Goal: Information Seeking & Learning: Understand process/instructions

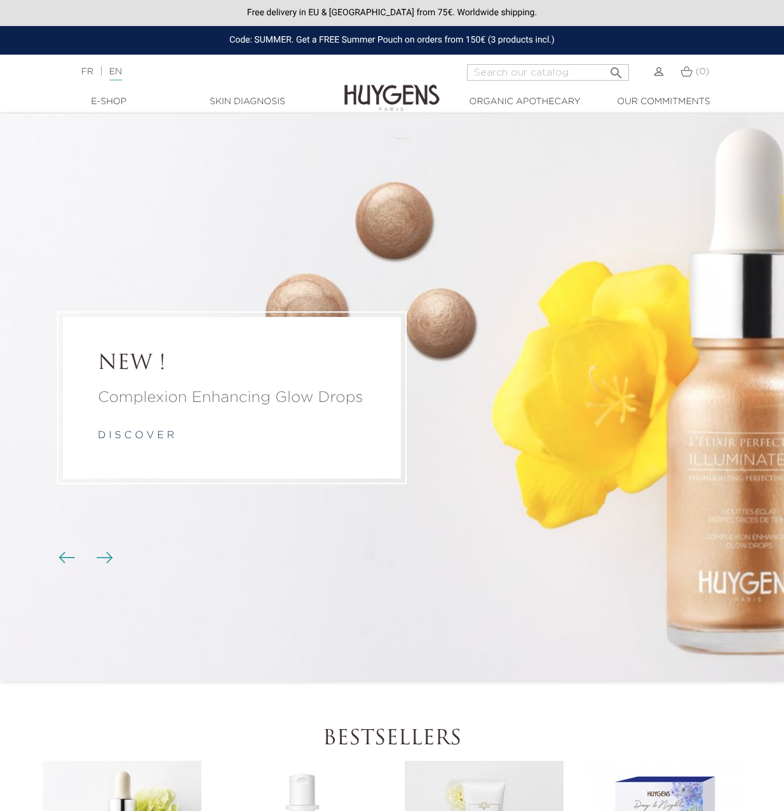
click at [281, 36] on div "Code: SUMMER. Get a FREE Summer Pouch on orders from 150€ (3 products incl.)" at bounding box center [392, 40] width 784 height 29
click at [293, 10] on div "Free delivery in EU & [GEOGRAPHIC_DATA] from 75€. Worldwide shipping." at bounding box center [392, 13] width 784 height 26
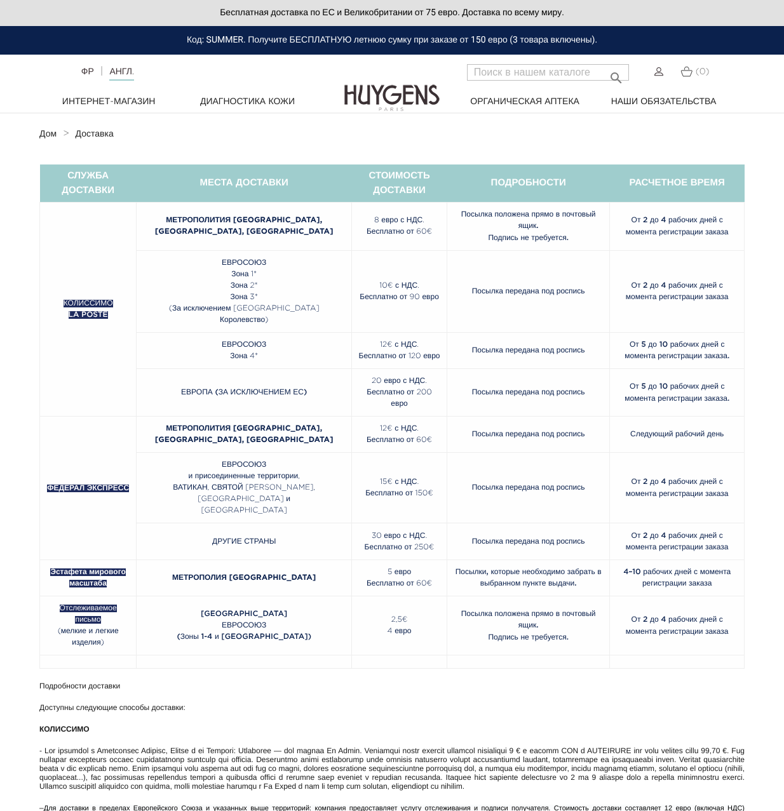
click at [267, 11] on font "Бесплатная доставка по ЕС и Великобритании от 75 евро. Доставка по всему миру." at bounding box center [392, 13] width 344 height 10
click at [279, 11] on font "Бесплатная доставка по ЕС и Великобритании от 75 евро. Доставка по всему миру." at bounding box center [392, 13] width 344 height 10
click at [361, 50] on div "Код: SUMMER. Получите БЕСПЛАТНУЮ летнюю сумку при заказе от 150 евро (3 товара …" at bounding box center [392, 40] width 784 height 29
click at [359, 39] on font "Код: SUMMER. Получите БЕСПЛАТНУЮ летнюю сумку при заказе от 150 евро (3 товара …" at bounding box center [392, 40] width 410 height 10
click at [349, 19] on div "Бесплатная доставка по ЕС и Великобритании от 75 евро. Доставка по всему миру." at bounding box center [392, 13] width 784 height 26
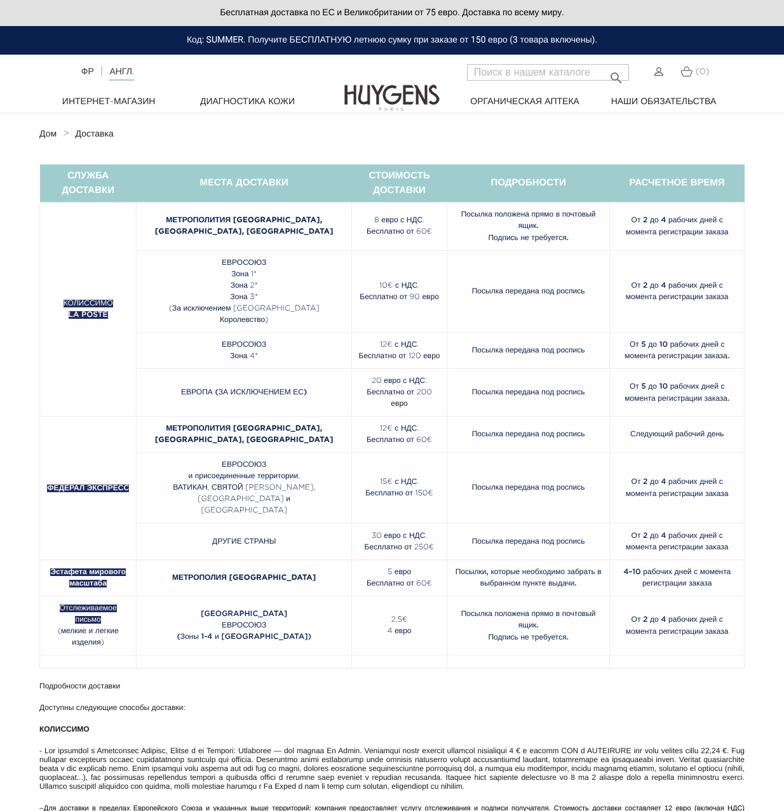
click at [349, 11] on font "Бесплатная доставка по ЕС и Великобритании от 75 евро. Доставка по всему миру." at bounding box center [392, 13] width 344 height 10
click at [234, 494] on font "ВАТИКАН, СВЯТОЙ МАРИН, АНДОРРА и" at bounding box center [244, 493] width 142 height 19
click at [109, 488] on td "ФЕДЕРАЛ ЭКСПРЕСС" at bounding box center [88, 489] width 97 height 144
click at [111, 464] on td "ФЕДЕРАЛ ЭКСПРЕСС" at bounding box center [88, 489] width 97 height 144
click at [110, 485] on font "ФЕДЕРАЛ ЭКСПРЕСС" at bounding box center [88, 489] width 82 height 8
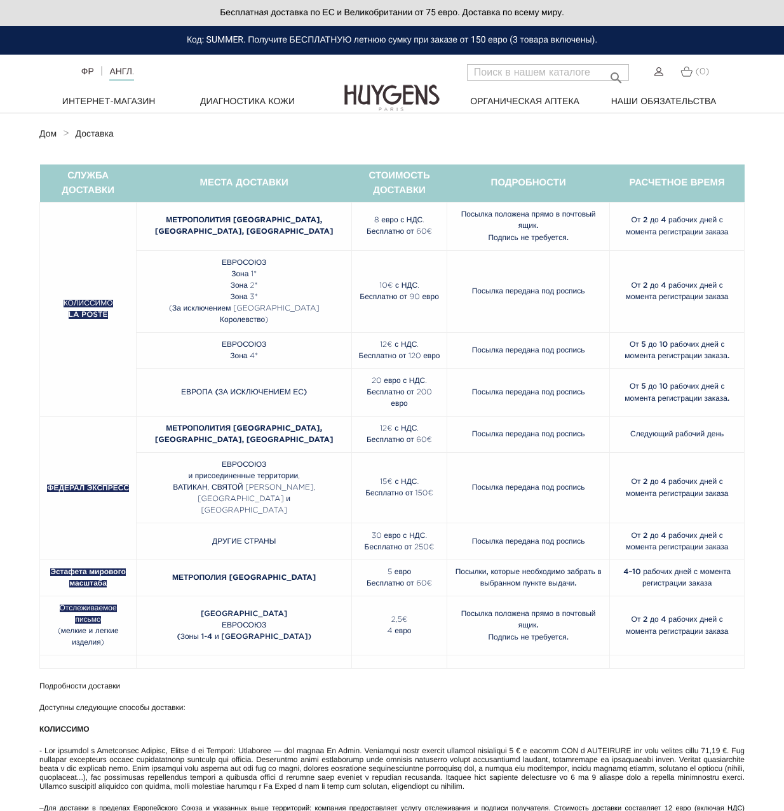
click at [84, 300] on font "КОЛИССИМО" at bounding box center [89, 304] width 50 height 8
click at [200, 186] on font "МЕСТА ДОСТАВКИ" at bounding box center [244, 183] width 88 height 10
click at [374, 185] on font "СТОИМОСТЬ ДОСТАВКИ" at bounding box center [398, 183] width 61 height 24
click at [508, 187] on font "ПОДРОБНОСТИ" at bounding box center [528, 183] width 75 height 10
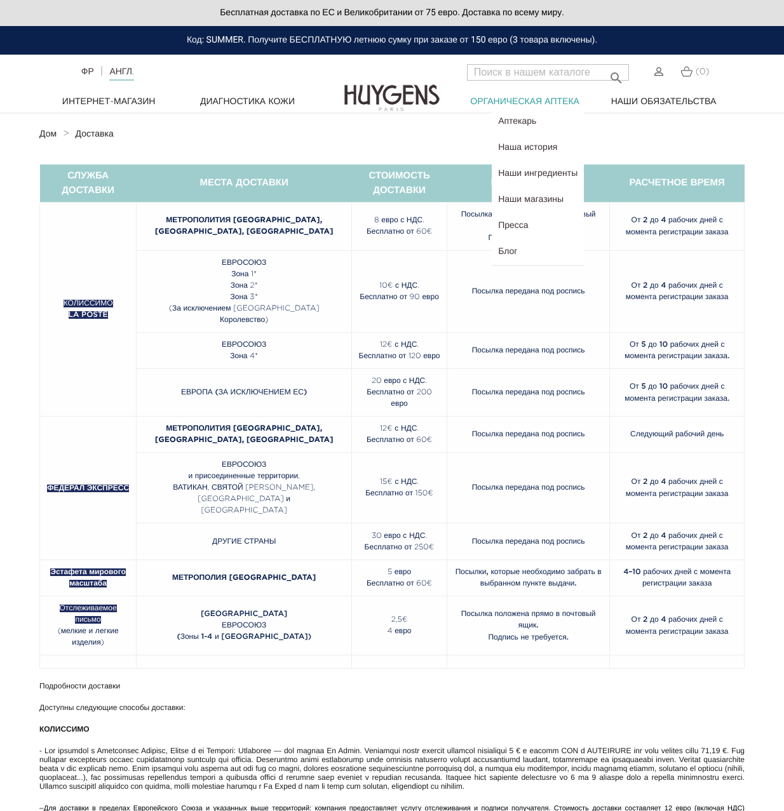
click at [504, 104] on font "Органическая аптека" at bounding box center [524, 101] width 109 height 9
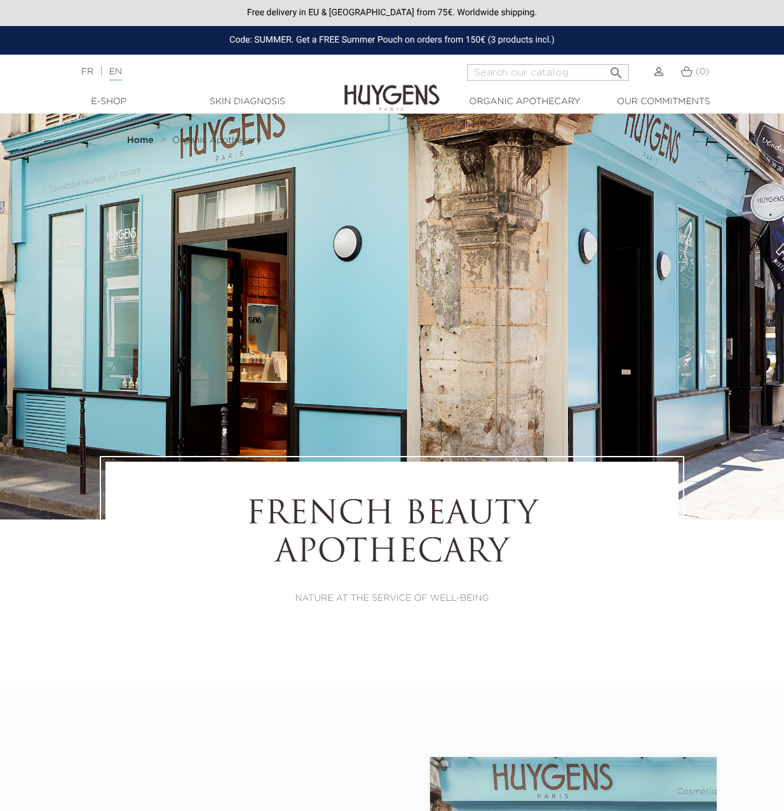
select select "FR"
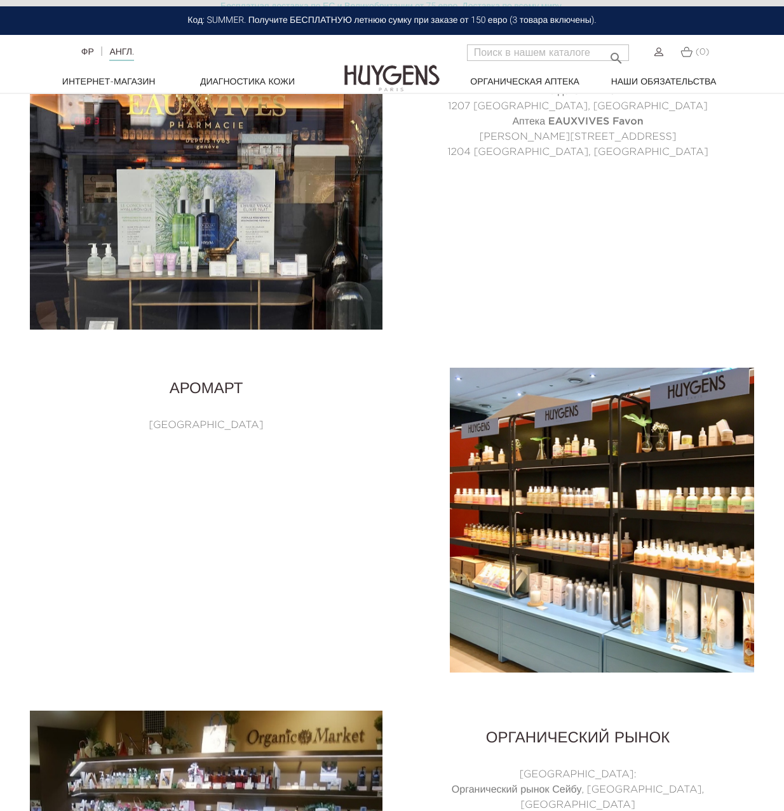
scroll to position [5145, 0]
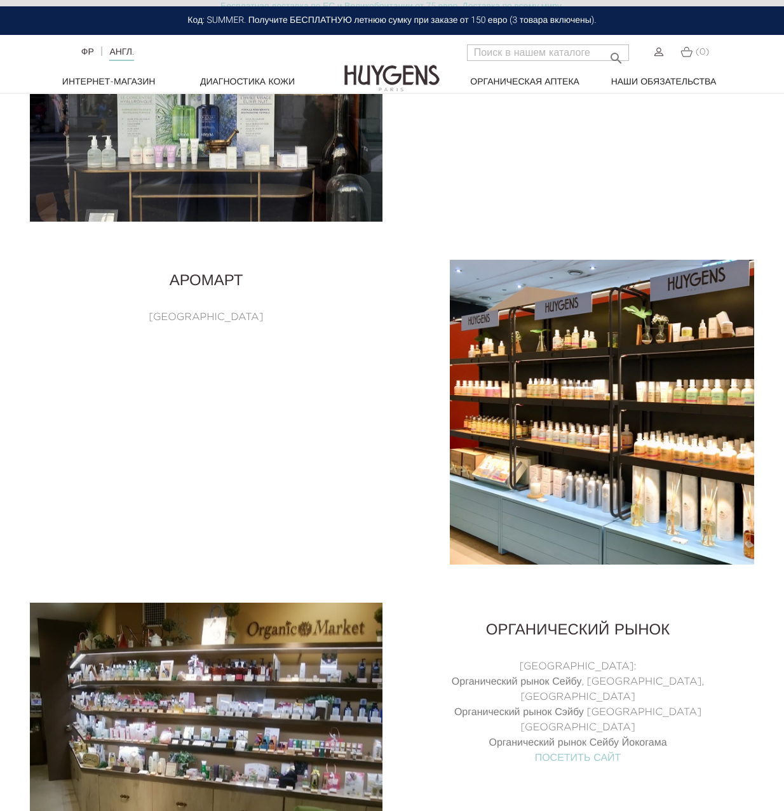
click at [581, 401] on div at bounding box center [577, 412] width 353 height 318
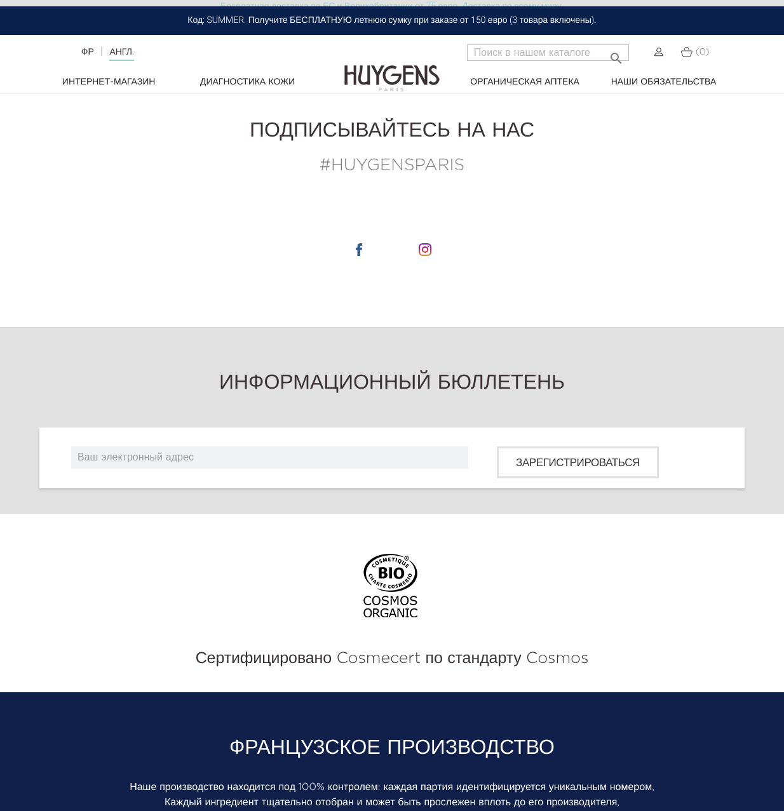
scroll to position [6098, 0]
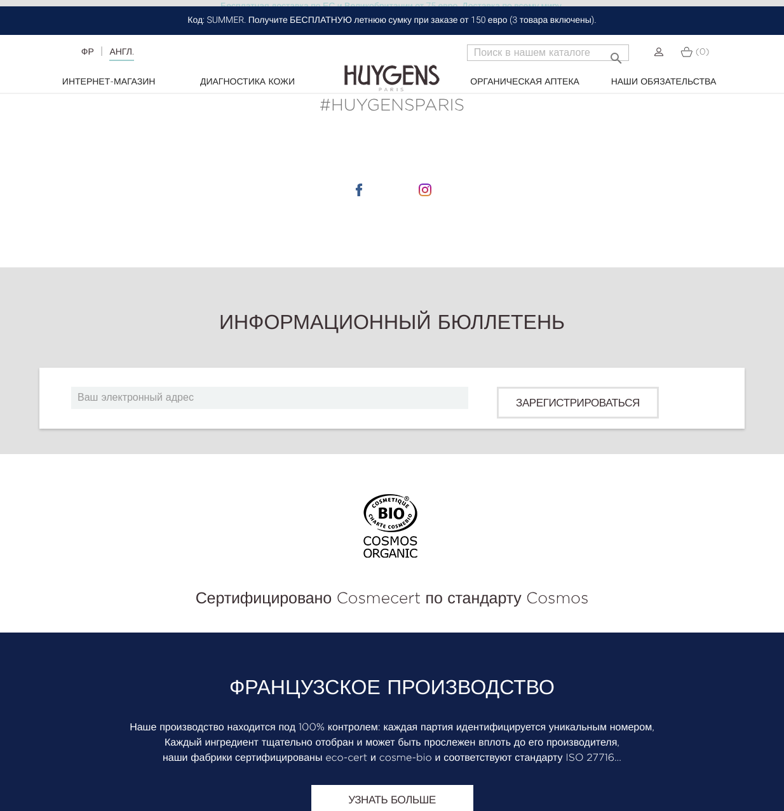
click at [309, 26] on div "Код: SUMMER. Получите БЕСПЛАТНУЮ летнюю сумку при заказе от 150 евро (3 товара …" at bounding box center [392, 20] width 784 height 29
click at [348, 24] on font "Код: SUMMER. Получите БЕСПЛАТНУЮ летнюю сумку при заказе от 150 евро (3 товара …" at bounding box center [391, 20] width 408 height 10
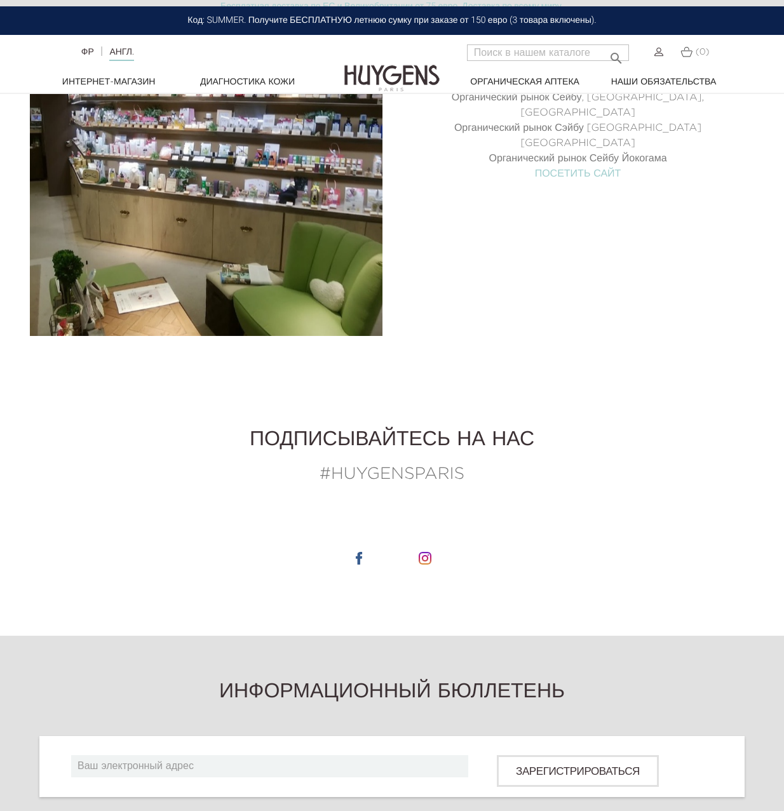
scroll to position [5717, 0]
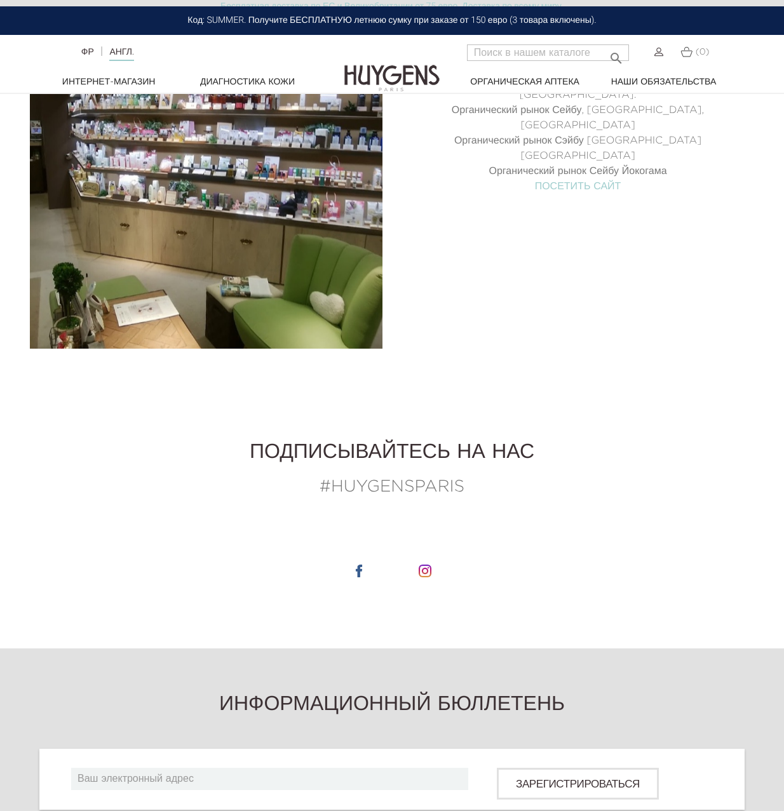
click at [393, 74] on img at bounding box center [391, 68] width 95 height 49
